Goal: Task Accomplishment & Management: Use online tool/utility

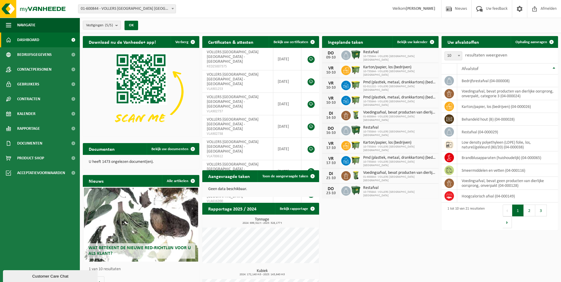
click at [171, 8] on span at bounding box center [173, 9] width 6 height 8
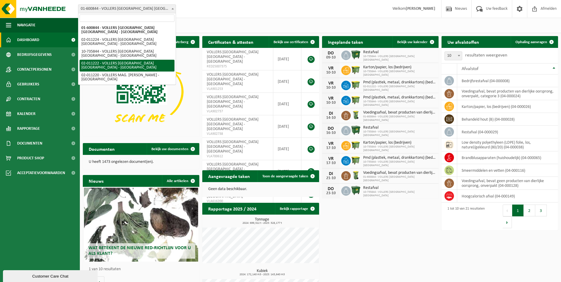
select select "10743"
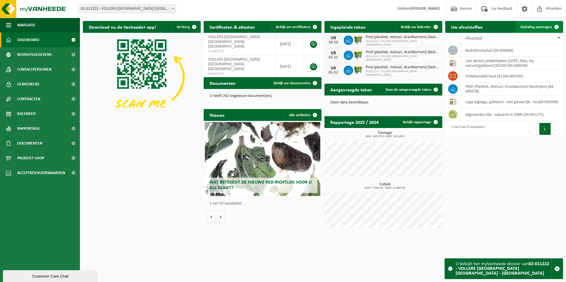
click at [540, 27] on span "Ophaling aanvragen" at bounding box center [536, 27] width 32 height 4
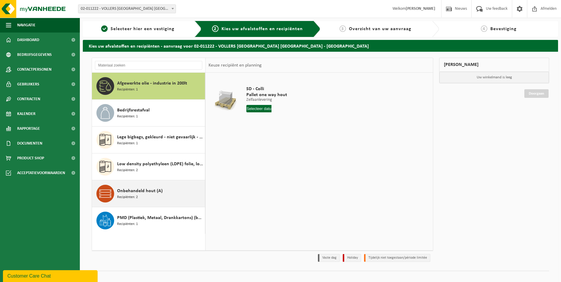
click at [139, 193] on span "Onbehandeld hout (A)" at bounding box center [140, 191] width 46 height 7
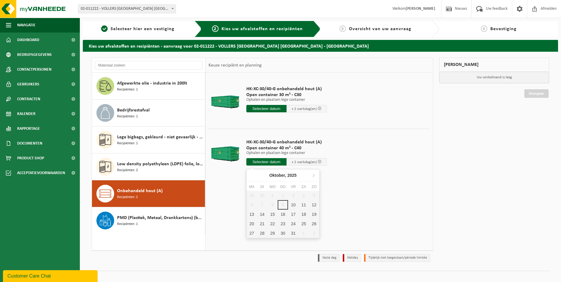
click at [258, 162] on input "text" at bounding box center [267, 161] width 40 height 7
click at [294, 203] on div "10" at bounding box center [293, 204] width 10 height 9
type input "Van 2025-10-10"
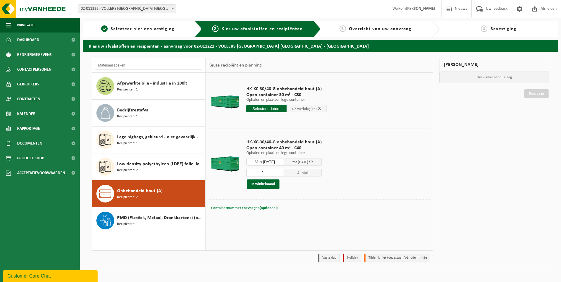
click at [248, 208] on span "Containernummer toevoegen(optioneel)" at bounding box center [244, 208] width 67 height 4
type input "c40-1052"
click at [276, 185] on button "In winkelmand" at bounding box center [263, 184] width 33 height 9
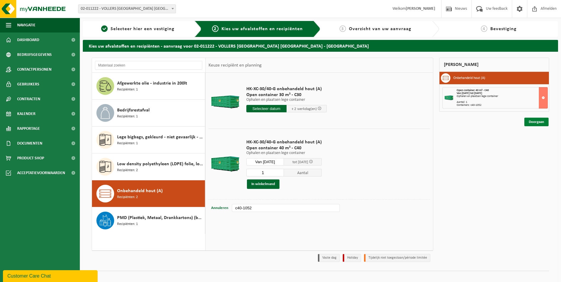
click at [544, 120] on link "Doorgaan" at bounding box center [537, 122] width 24 height 9
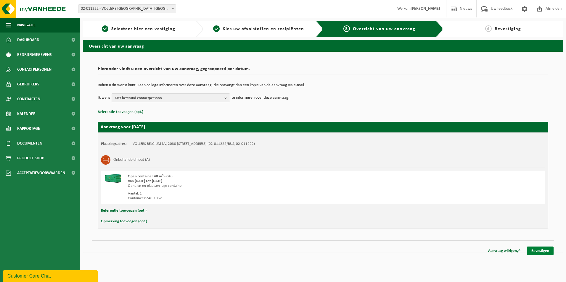
click at [533, 249] on link "Bevestigen" at bounding box center [540, 251] width 27 height 9
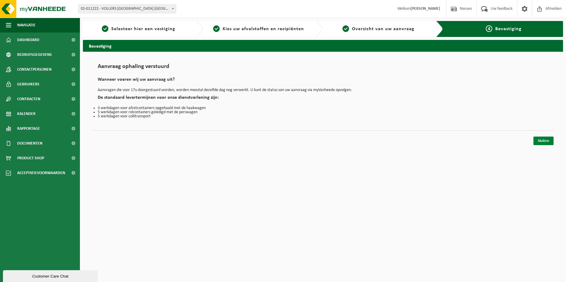
click at [544, 140] on link "Sluiten" at bounding box center [543, 141] width 20 height 9
